Goal: Information Seeking & Learning: Learn about a topic

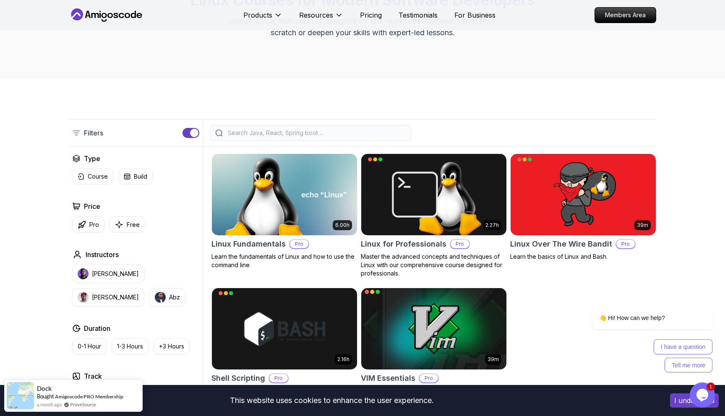
scroll to position [99, 0]
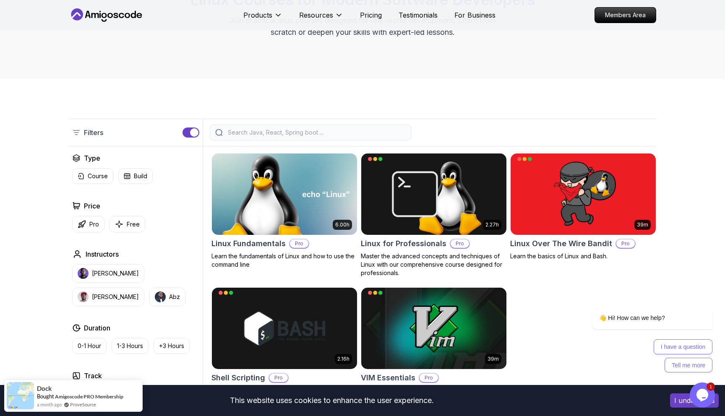
click at [299, 202] on img at bounding box center [284, 193] width 152 height 85
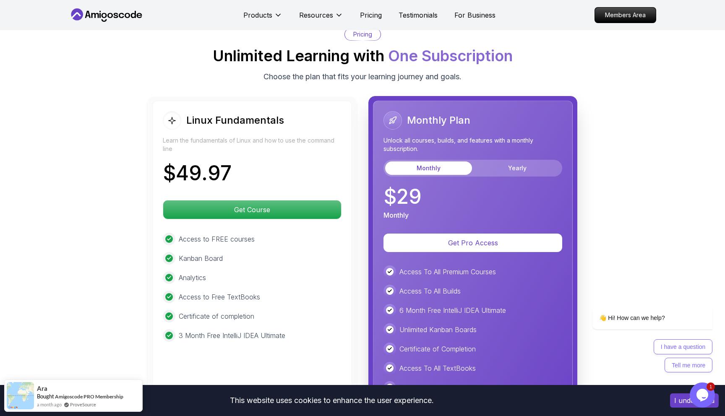
scroll to position [1834, 0]
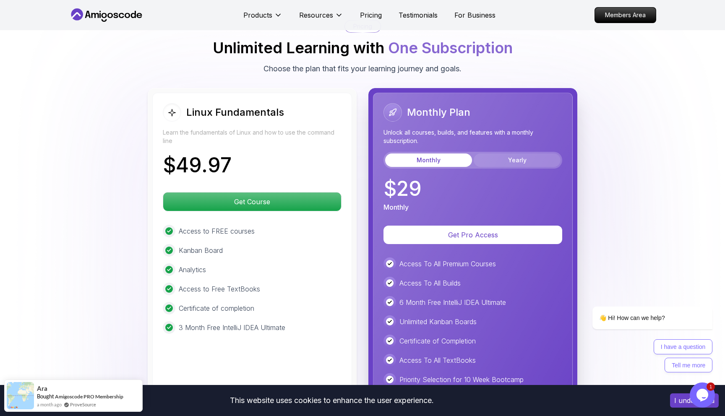
click at [531, 160] on button "Yearly" at bounding box center [516, 159] width 87 height 13
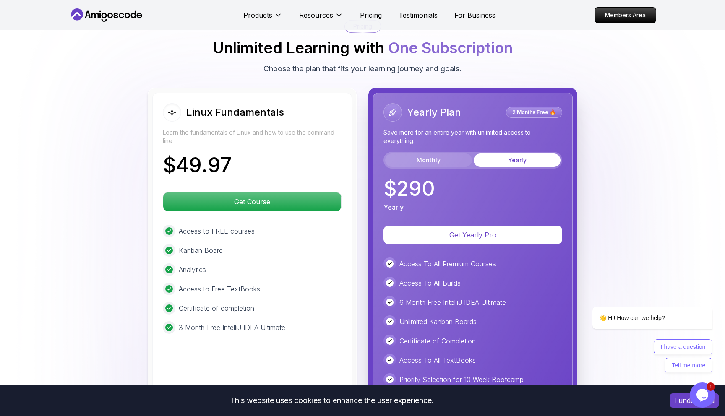
click at [447, 159] on button "Monthly" at bounding box center [428, 159] width 87 height 13
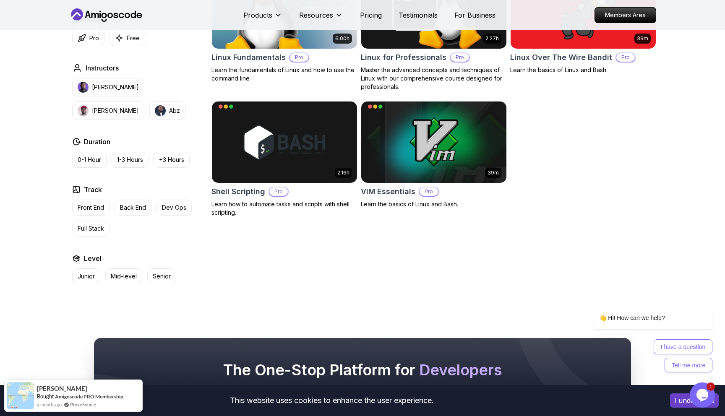
scroll to position [285, 0]
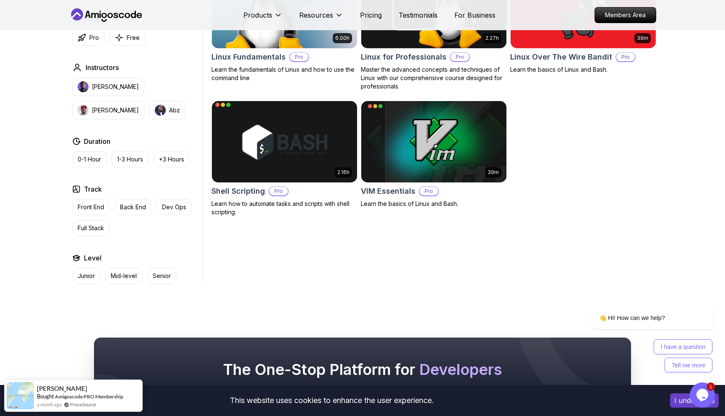
click at [309, 189] on div "Shell Scripting Pro" at bounding box center [284, 191] width 146 height 12
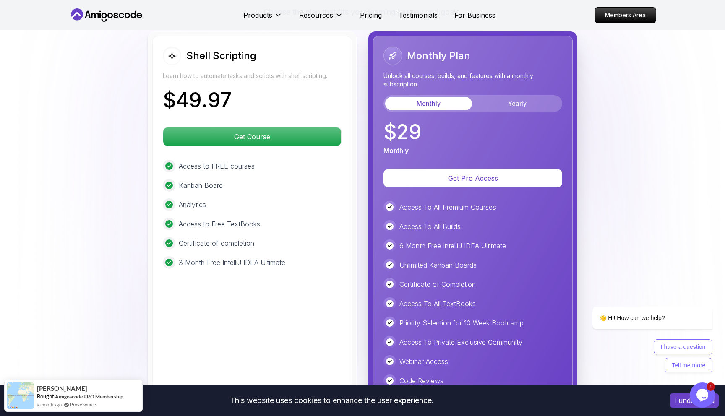
scroll to position [1907, 0]
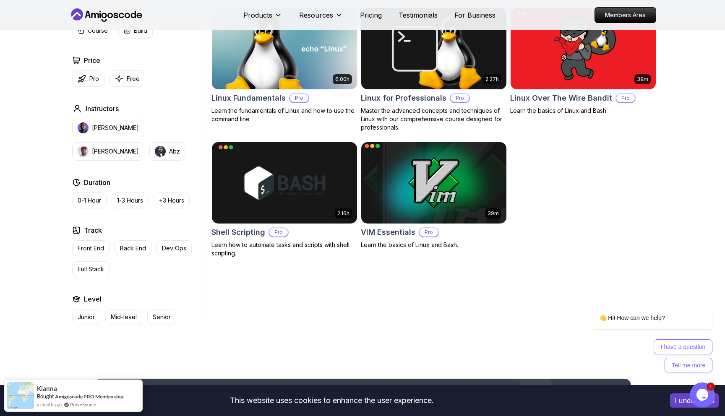
scroll to position [231, 0]
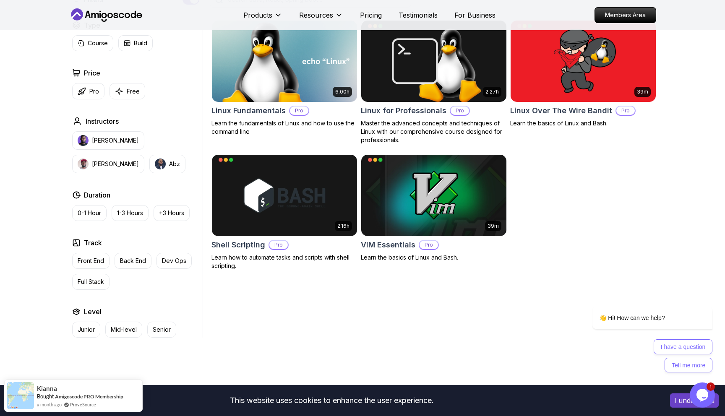
click at [275, 62] on img at bounding box center [284, 60] width 152 height 85
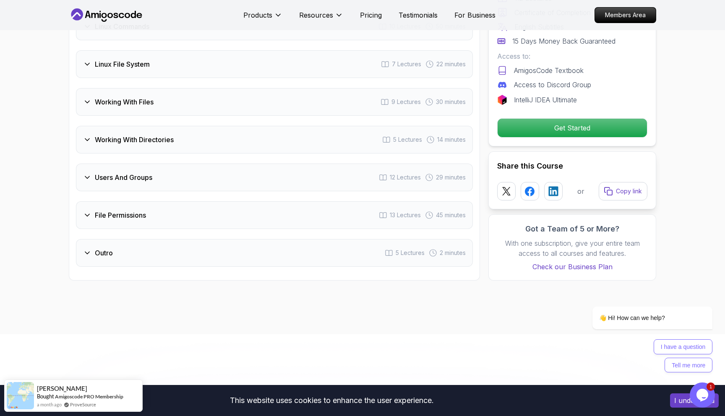
scroll to position [1219, 0]
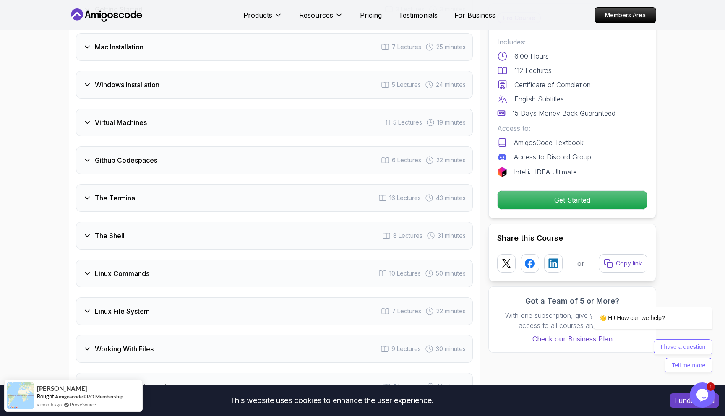
click at [275, 283] on div "Linux Commands 10 Lectures 50 minutes" at bounding box center [274, 274] width 397 height 28
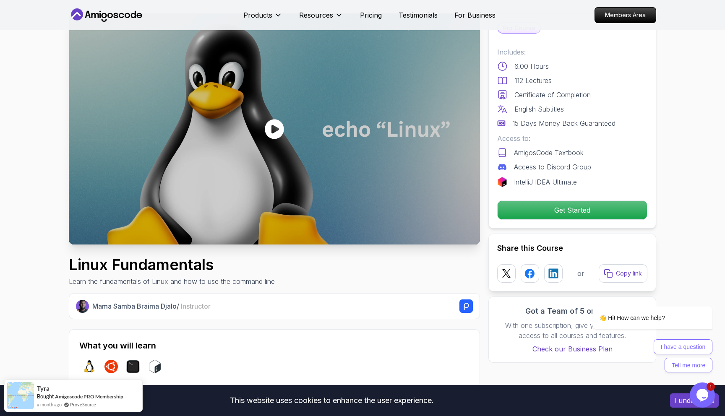
scroll to position [0, 0]
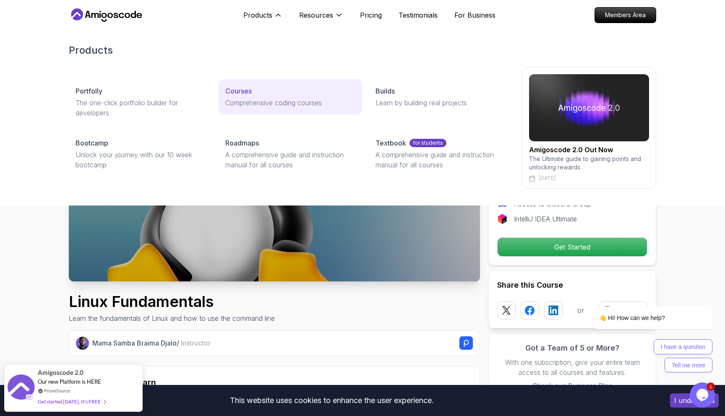
click at [242, 91] on p "Courses" at bounding box center [238, 91] width 26 height 10
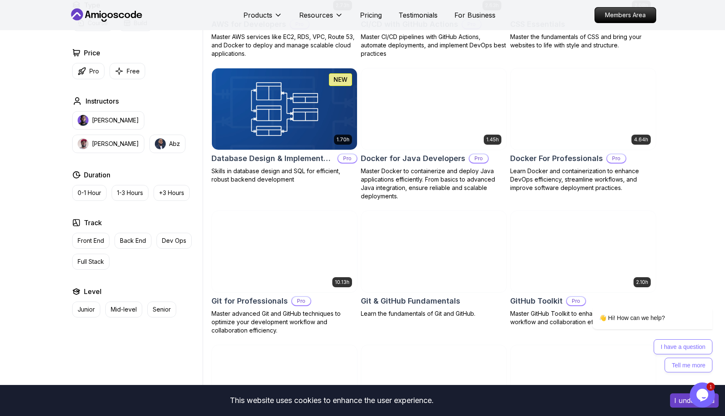
scroll to position [717, 0]
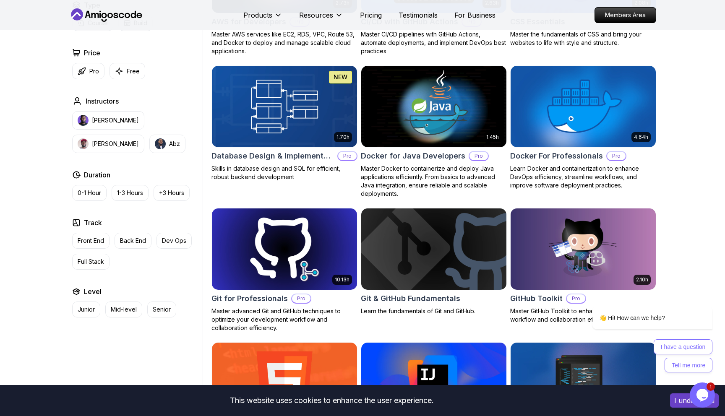
click at [304, 249] on img at bounding box center [284, 248] width 152 height 85
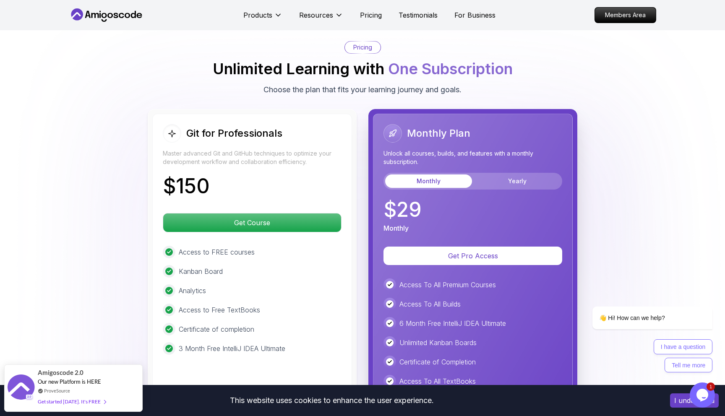
scroll to position [2117, 0]
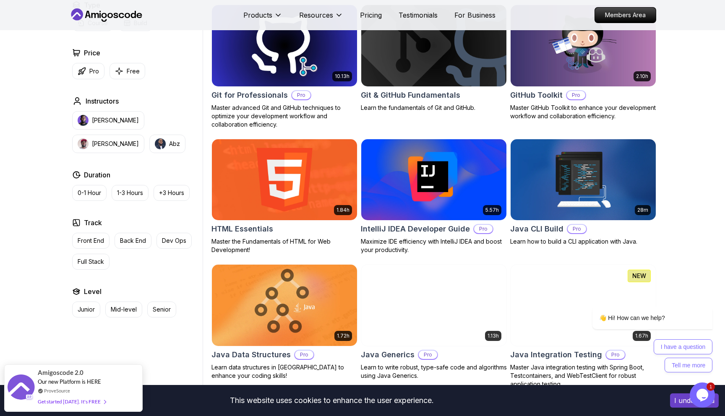
scroll to position [924, 0]
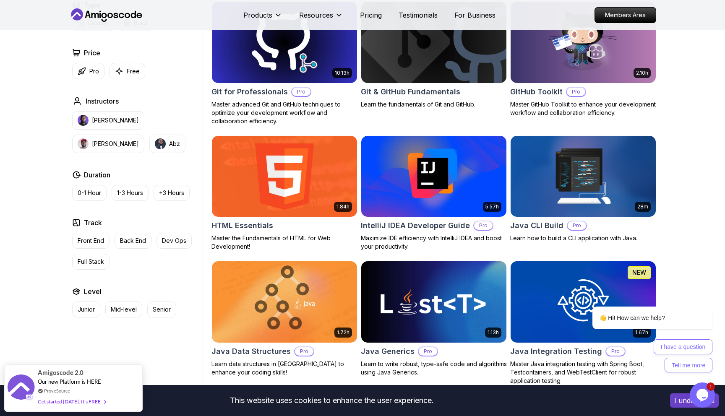
click at [327, 195] on img at bounding box center [284, 176] width 152 height 85
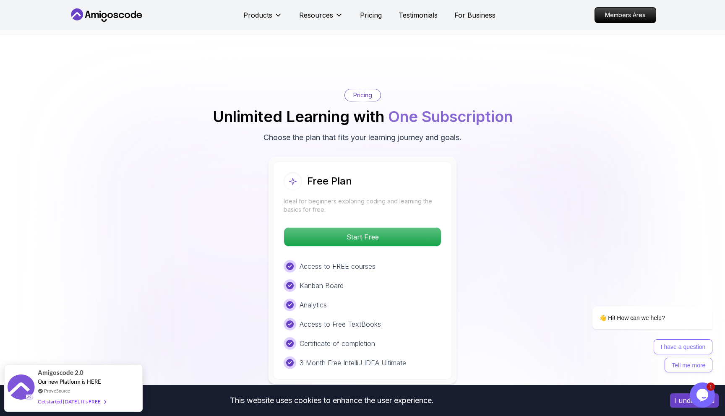
scroll to position [1590, 0]
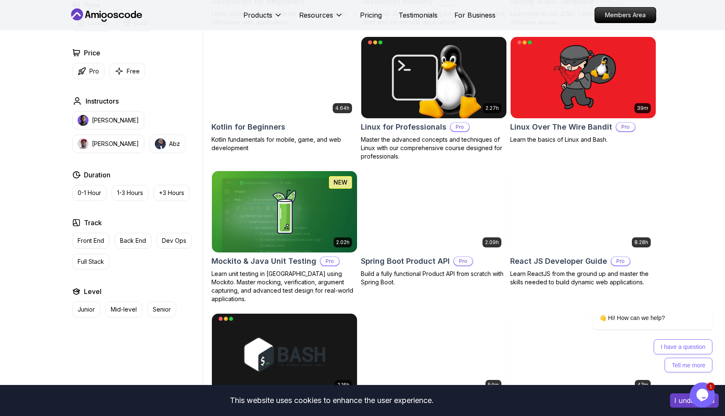
scroll to position [1680, 0]
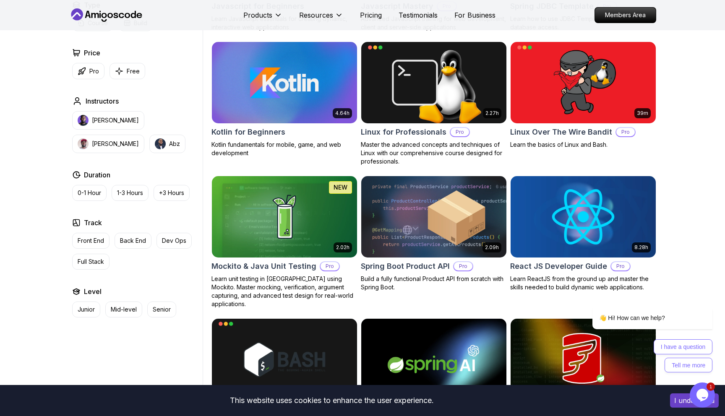
click at [553, 211] on img at bounding box center [582, 216] width 152 height 85
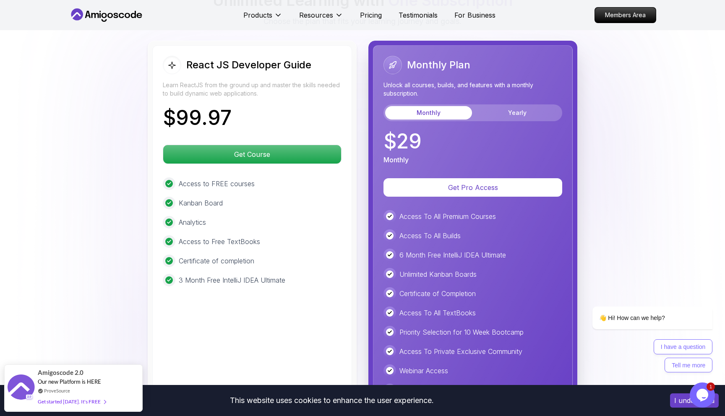
scroll to position [1992, 0]
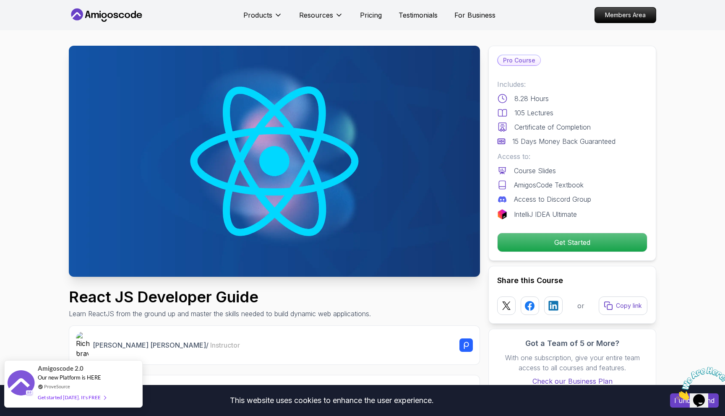
click at [63, 400] on div "Get started [DATE]. It's FREE" at bounding box center [72, 397] width 68 height 10
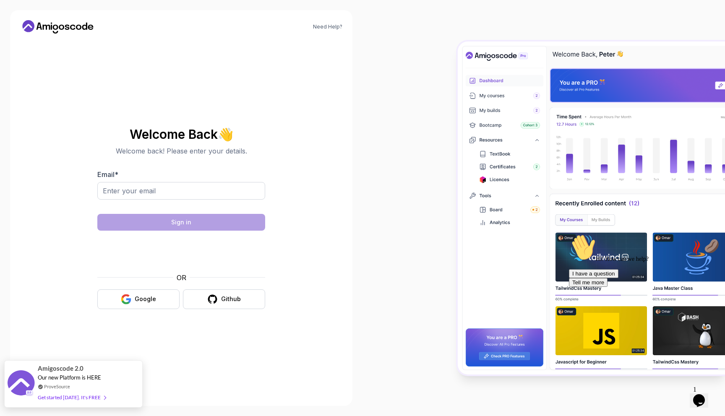
click at [73, 399] on div "Get started [DATE]. It's FREE" at bounding box center [72, 397] width 68 height 10
